Goal: Navigation & Orientation: Find specific page/section

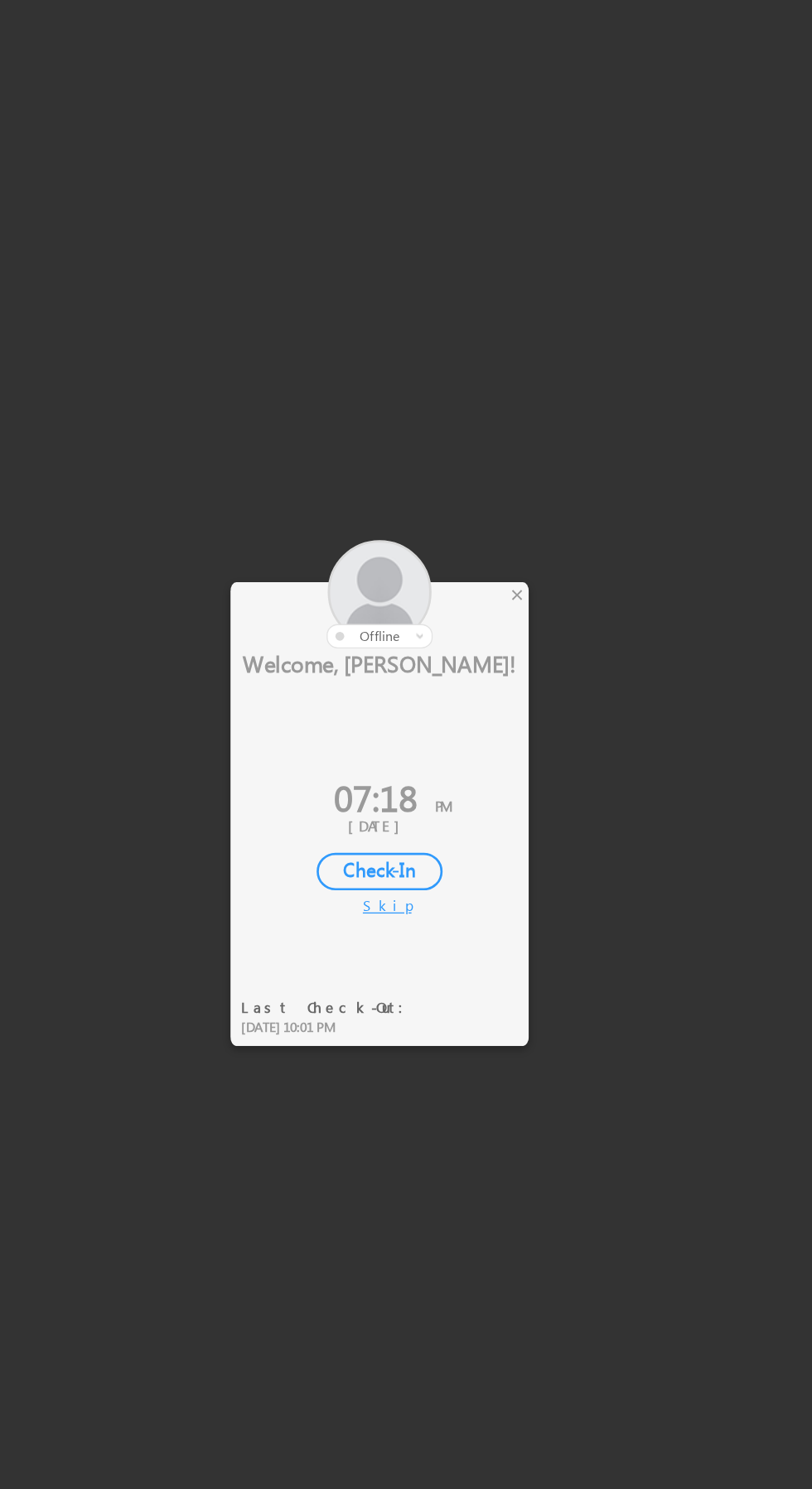
click at [496, 635] on div at bounding box center [406, 744] width 812 height 1489
click at [484, 635] on div at bounding box center [375, 621] width 223 height 81
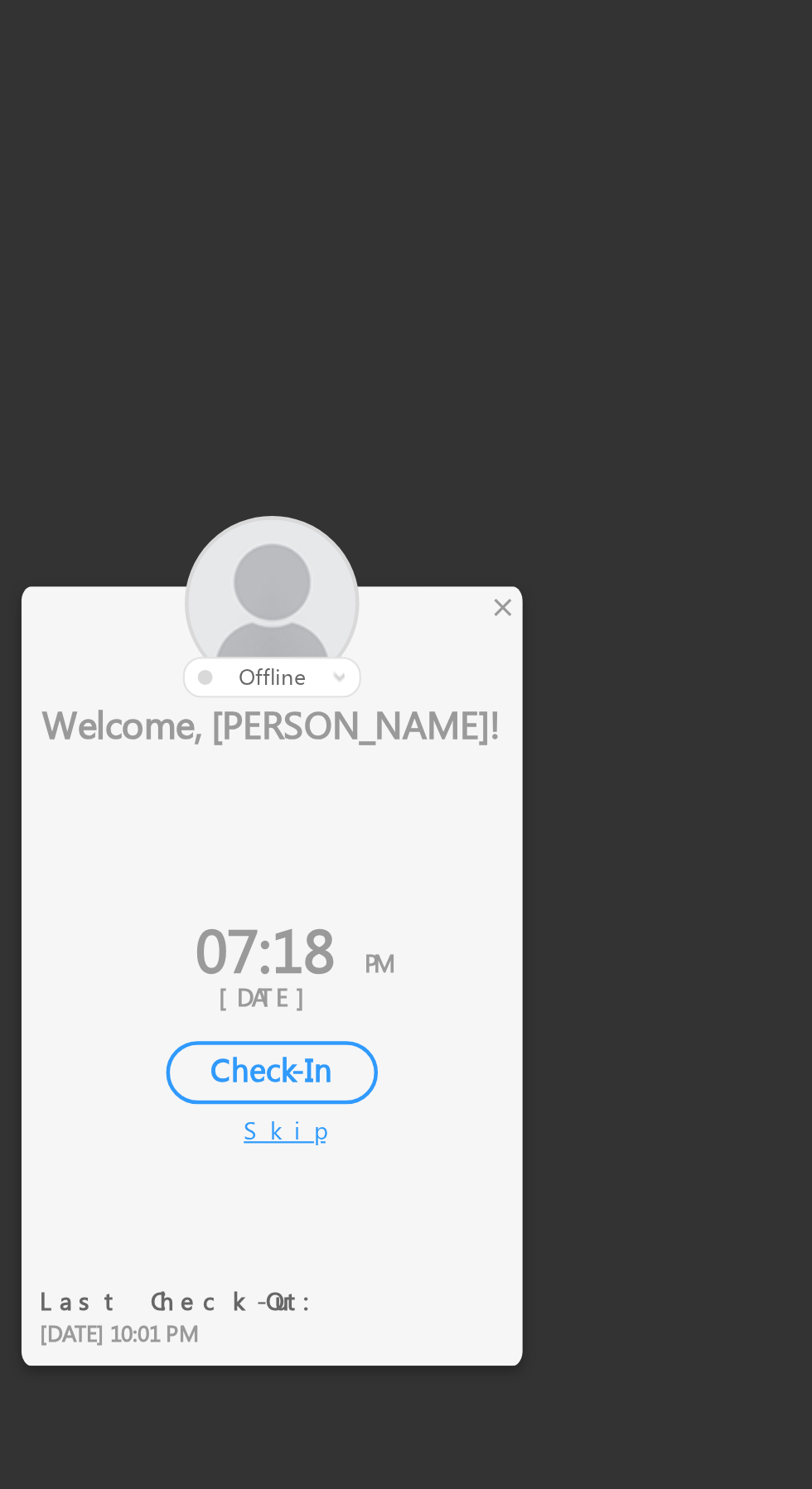
click at [472, 623] on div "×" at bounding box center [478, 621] width 17 height 18
